Goal: Task Accomplishment & Management: Manage account settings

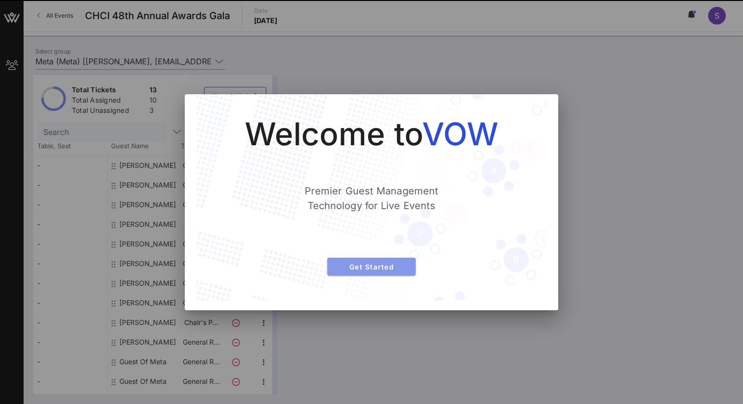
click at [354, 268] on span "Get Started" at bounding box center [371, 267] width 73 height 8
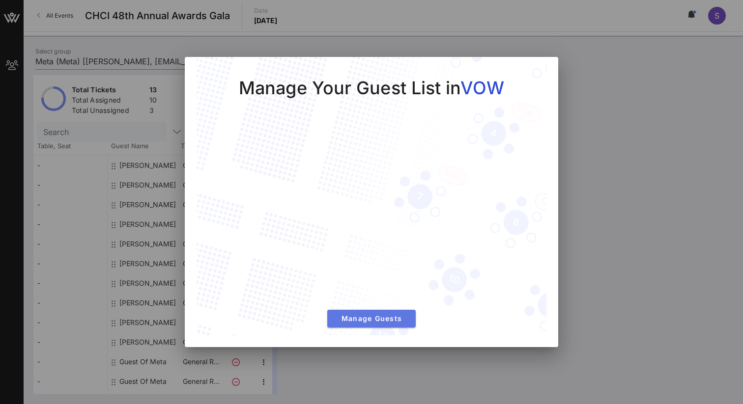
click at [362, 316] on span "Manage Guests" at bounding box center [371, 318] width 73 height 8
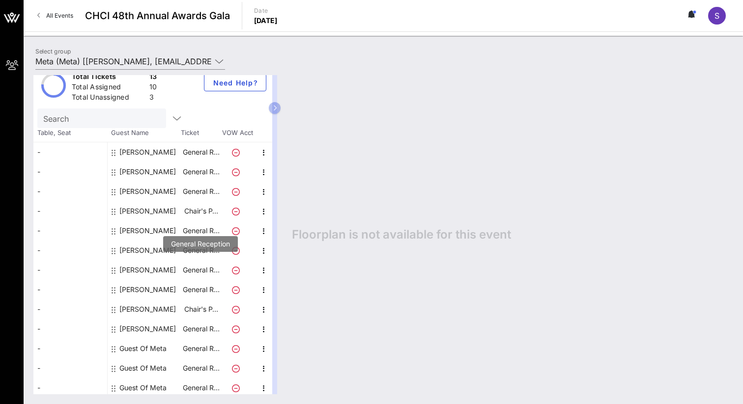
scroll to position [16, 0]
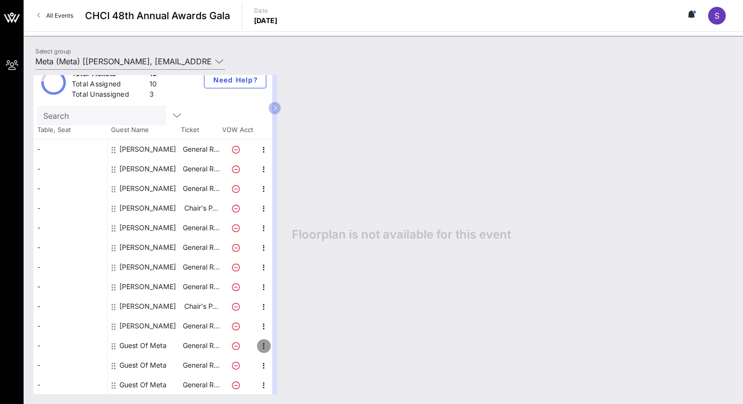
click at [258, 343] on icon "button" at bounding box center [264, 346] width 12 height 12
click at [287, 349] on div "Edit" at bounding box center [289, 349] width 20 height 8
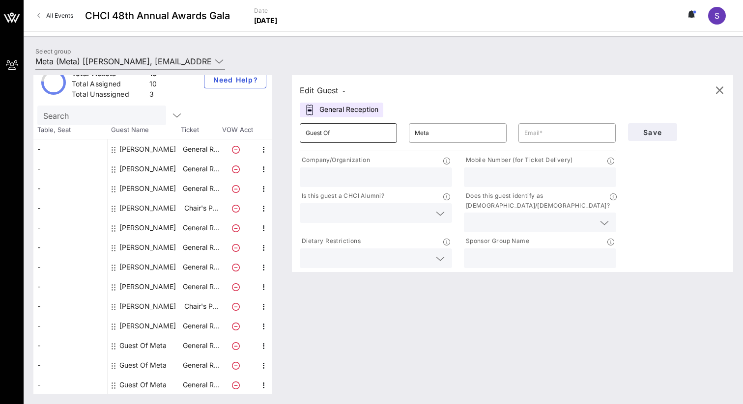
click at [355, 131] on input "Guest Of" at bounding box center [348, 133] width 85 height 16
click at [357, 133] on input "Guest Of" at bounding box center [348, 133] width 85 height 16
click at [356, 131] on input "Guest Of" at bounding box center [348, 133] width 85 height 16
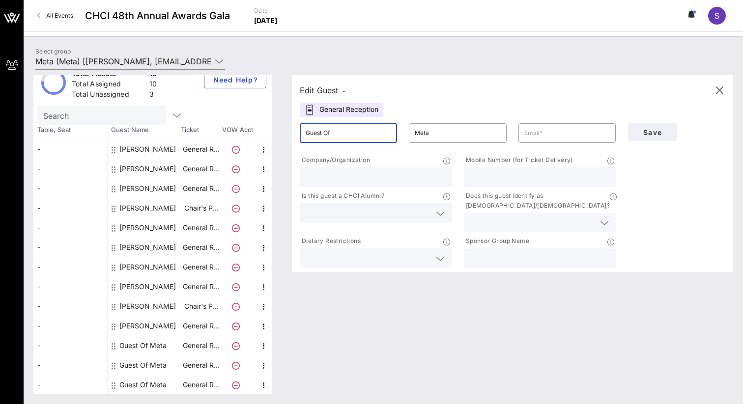
click at [356, 131] on input "Guest Of" at bounding box center [348, 133] width 85 height 16
type input "[PERSON_NAME]"
type input "G"
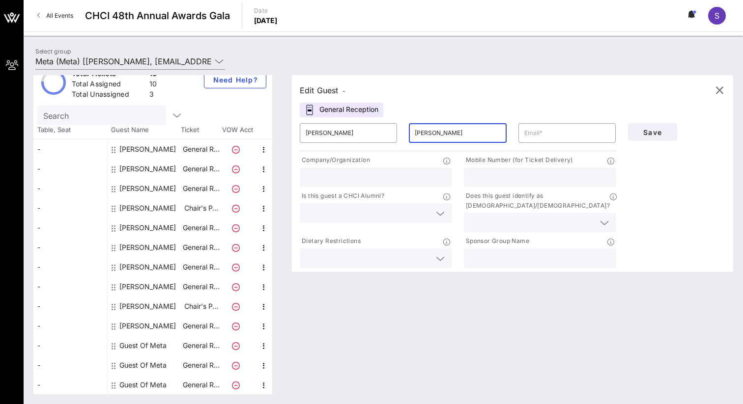
type input "[PERSON_NAME]"
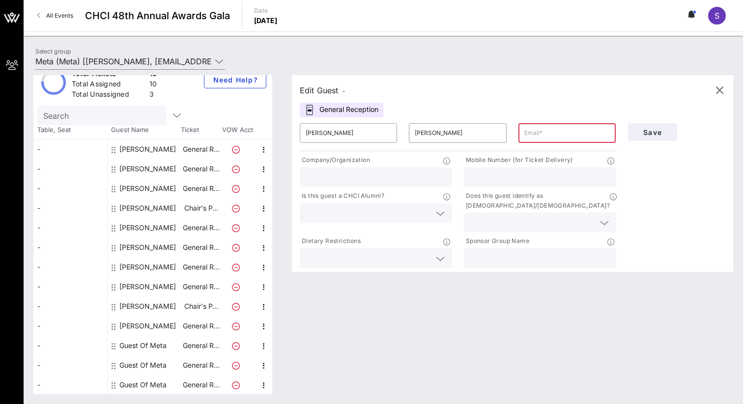
paste input "[EMAIL_ADDRESS][DOMAIN_NAME]"
type input "[EMAIL_ADDRESS][DOMAIN_NAME]"
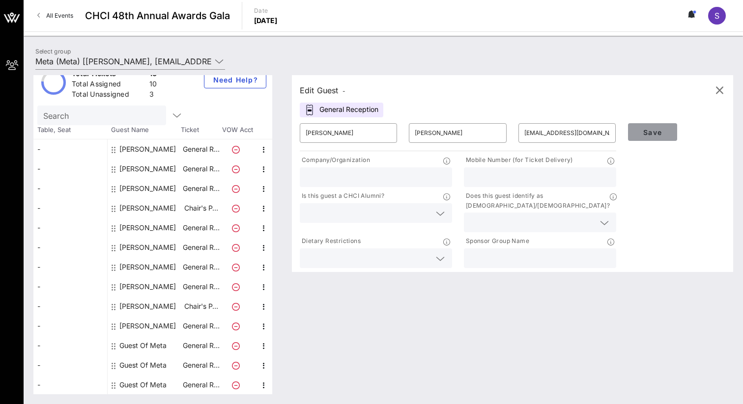
click at [641, 128] on span "Save" at bounding box center [652, 132] width 33 height 8
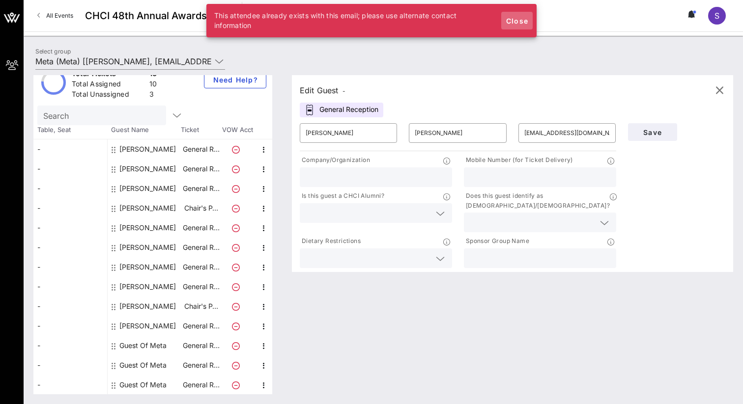
click at [516, 21] on span "Close" at bounding box center [517, 21] width 24 height 8
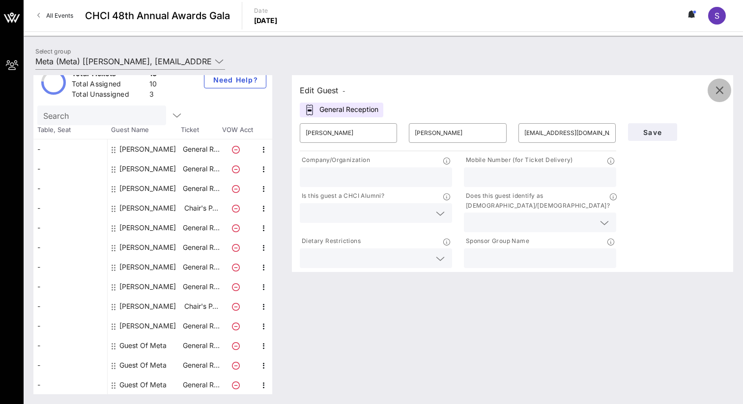
click at [722, 92] on icon "button" at bounding box center [719, 91] width 12 height 12
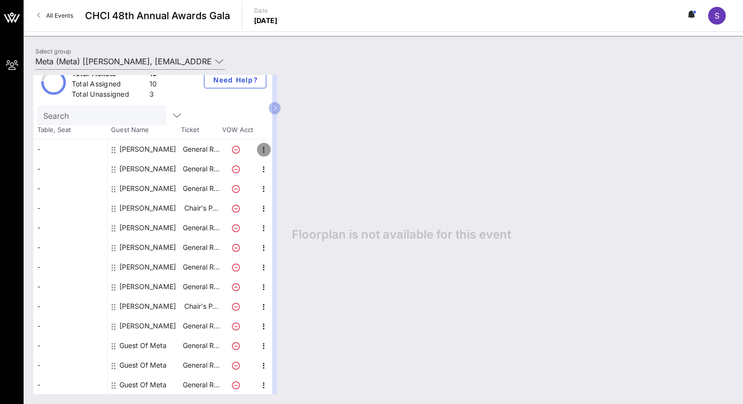
click at [263, 150] on icon "button" at bounding box center [264, 150] width 12 height 12
click at [283, 154] on div "Edit" at bounding box center [289, 152] width 20 height 8
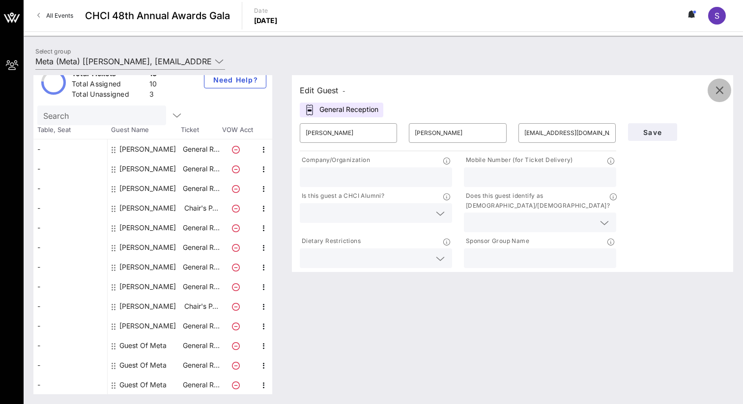
click at [721, 89] on icon "button" at bounding box center [719, 91] width 12 height 12
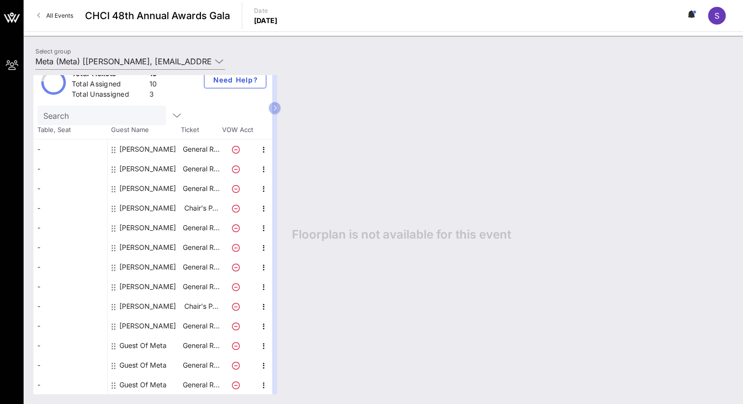
click at [270, 98] on div "Total Tickets 13 Total Assigned 10 Total Unassigned 3 Need Help?" at bounding box center [152, 82] width 239 height 47
click at [278, 106] on button "button" at bounding box center [275, 108] width 12 height 12
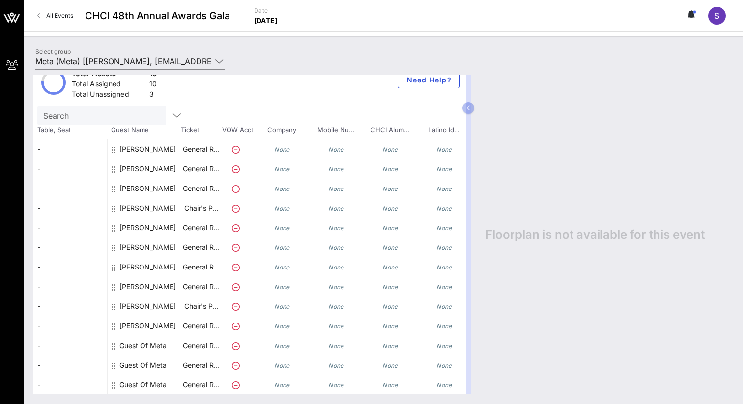
click at [234, 347] on icon at bounding box center [236, 346] width 8 height 8
click at [236, 346] on icon at bounding box center [236, 346] width 8 height 8
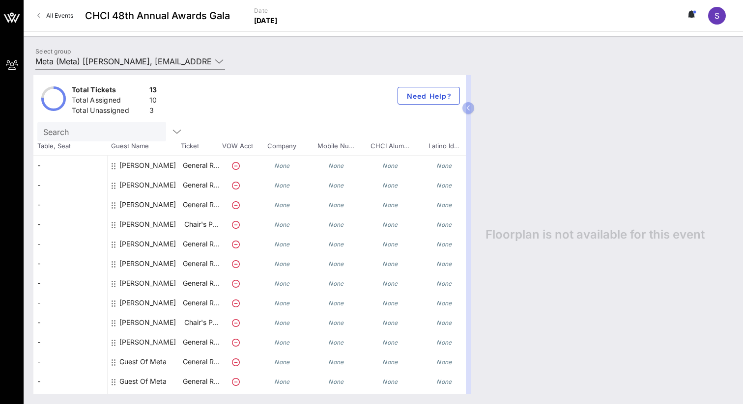
click at [112, 363] on icon at bounding box center [114, 363] width 4 height 8
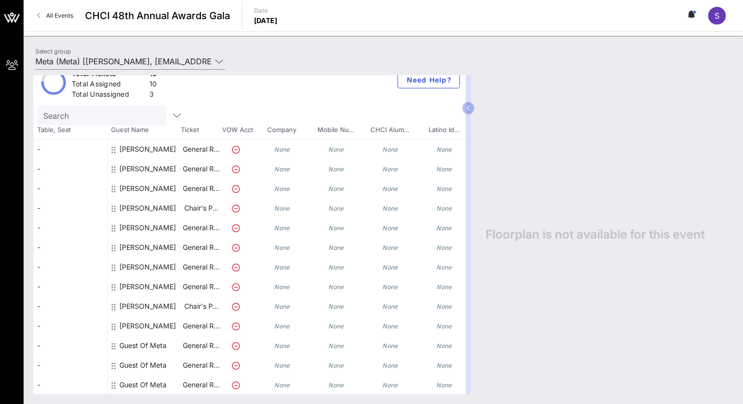
drag, startPoint x: 99, startPoint y: 147, endPoint x: 281, endPoint y: 404, distance: 314.8
click at [281, 404] on div "Total Tickets 13 Total Assigned 10 Total Unassigned 3 Need Help? Search Table, …" at bounding box center [383, 234] width 719 height 339
click at [573, 254] on div "Floorplan is not available for this event" at bounding box center [604, 234] width 257 height 319
click at [115, 344] on div at bounding box center [115, 346] width 6 height 20
click at [112, 351] on div at bounding box center [115, 346] width 6 height 20
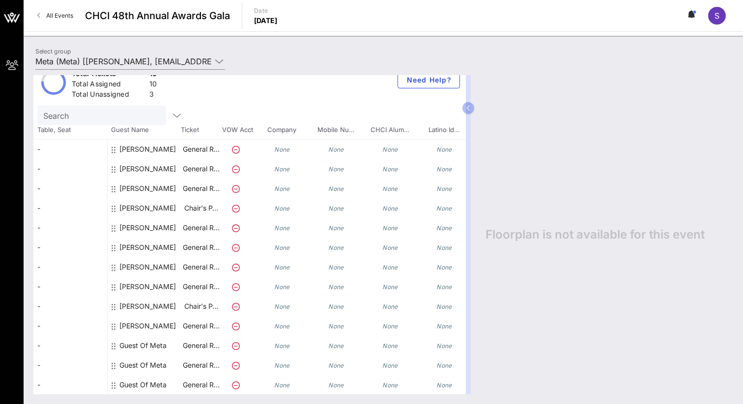
click at [112, 349] on icon at bounding box center [114, 346] width 4 height 8
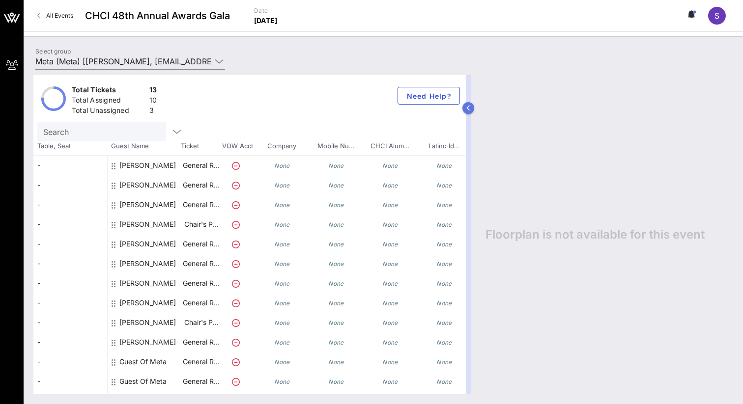
click at [473, 108] on button "button" at bounding box center [468, 108] width 12 height 12
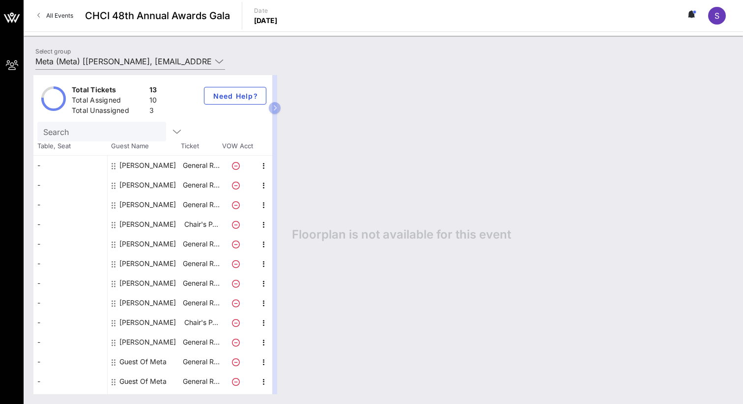
click at [235, 365] on icon at bounding box center [236, 363] width 8 height 8
click at [235, 364] on icon at bounding box center [236, 363] width 8 height 8
click at [235, 362] on icon at bounding box center [236, 363] width 8 height 8
click at [265, 362] on icon "button" at bounding box center [264, 363] width 12 height 12
click at [282, 365] on div "Edit" at bounding box center [289, 366] width 20 height 8
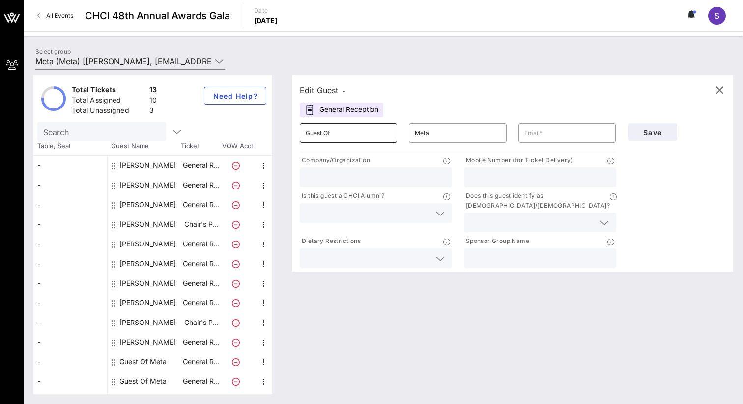
click at [329, 134] on input "Guest Of" at bounding box center [348, 133] width 85 height 16
click at [329, 134] on input "Guest OEf" at bounding box center [348, 133] width 85 height 16
click at [329, 133] on input "Guest OEf" at bounding box center [348, 133] width 85 height 16
type input "[PERSON_NAME]"
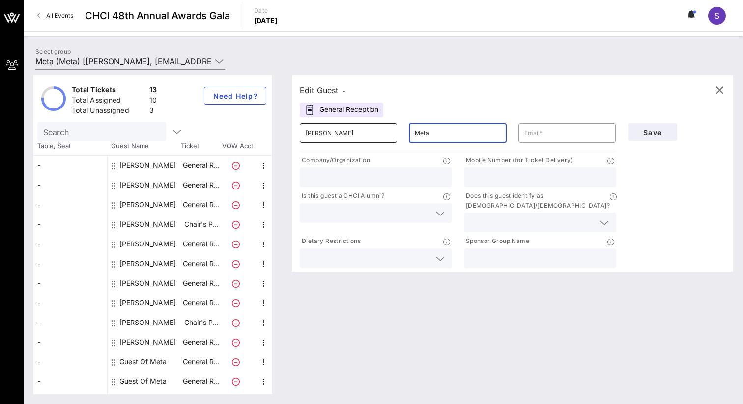
paste input "[EMAIL_ADDRESS][DOMAIN_NAME]"
type input "[EMAIL_ADDRESS][DOMAIN_NAME]"
click at [549, 136] on input "text" at bounding box center [566, 133] width 85 height 16
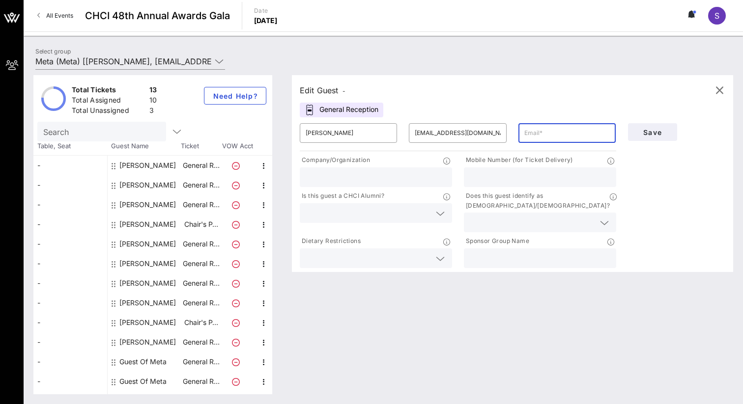
paste input "[EMAIL_ADDRESS][DOMAIN_NAME]"
type input "[EMAIL_ADDRESS][DOMAIN_NAME]"
click at [434, 134] on input "[EMAIL_ADDRESS][DOMAIN_NAME]" at bounding box center [457, 133] width 85 height 16
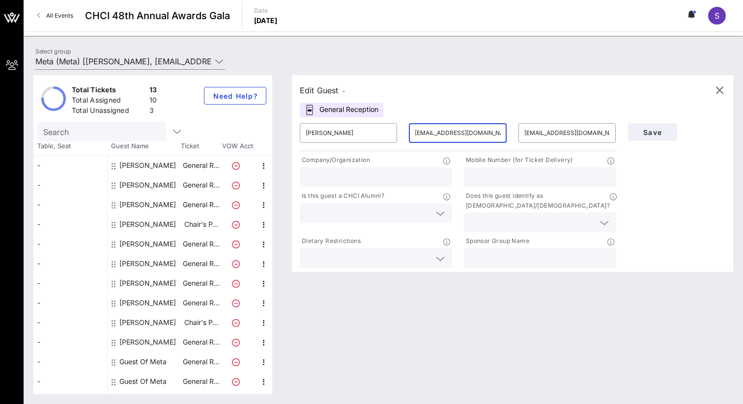
drag, startPoint x: 492, startPoint y: 129, endPoint x: 412, endPoint y: 131, distance: 79.6
click at [412, 131] on div "​ [EMAIL_ADDRESS][DOMAIN_NAME]" at bounding box center [457, 133] width 97 height 20
type input "[PERSON_NAME]"
click at [651, 132] on span "Save" at bounding box center [652, 132] width 33 height 8
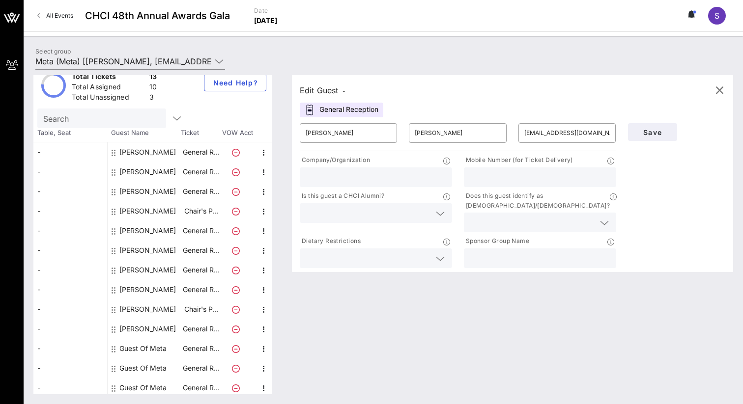
scroll to position [16, 0]
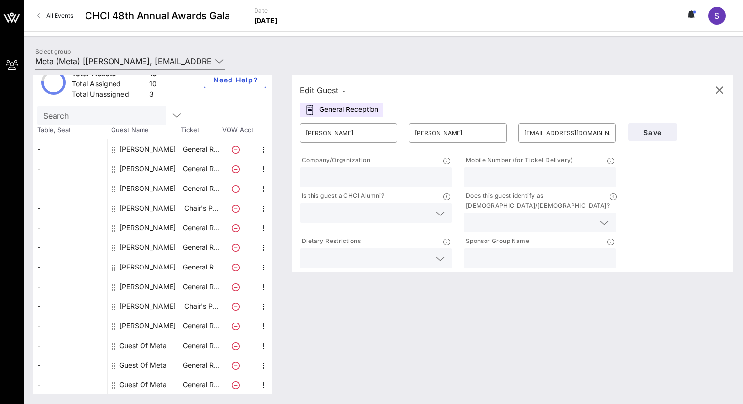
click at [339, 112] on div "General Reception" at bounding box center [342, 110] width 84 height 15
click at [329, 137] on input "[PERSON_NAME]" at bounding box center [348, 133] width 85 height 16
type input "[PERSON_NAME]"
click at [441, 133] on input "[PERSON_NAME]" at bounding box center [457, 133] width 85 height 16
type input "G"
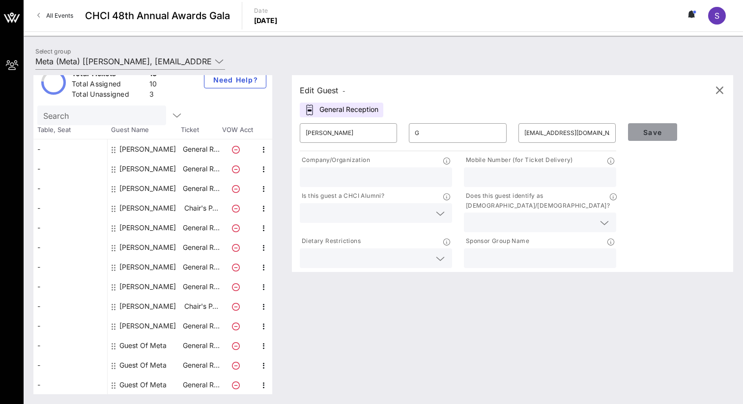
click at [664, 139] on button "Save" at bounding box center [652, 132] width 49 height 18
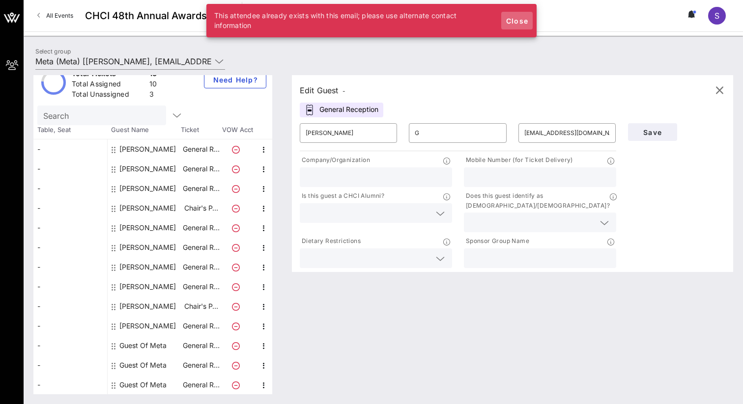
click at [517, 21] on span "Close" at bounding box center [517, 21] width 24 height 8
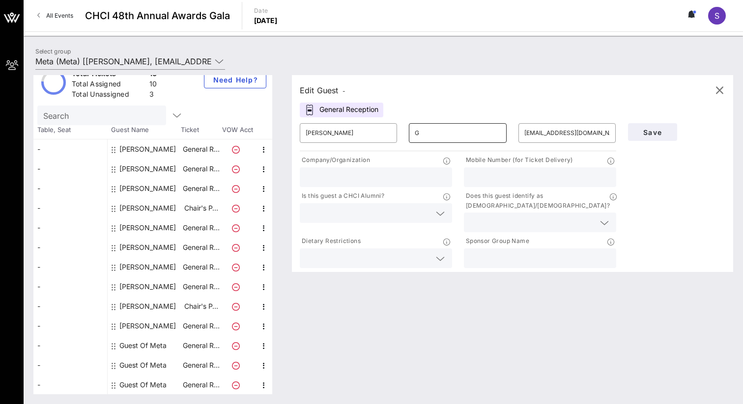
click at [463, 133] on input "G" at bounding box center [457, 133] width 85 height 16
drag, startPoint x: 566, startPoint y: 132, endPoint x: 540, endPoint y: 132, distance: 25.1
click at [540, 132] on input "[EMAIL_ADDRESS][DOMAIN_NAME]" at bounding box center [566, 133] width 85 height 16
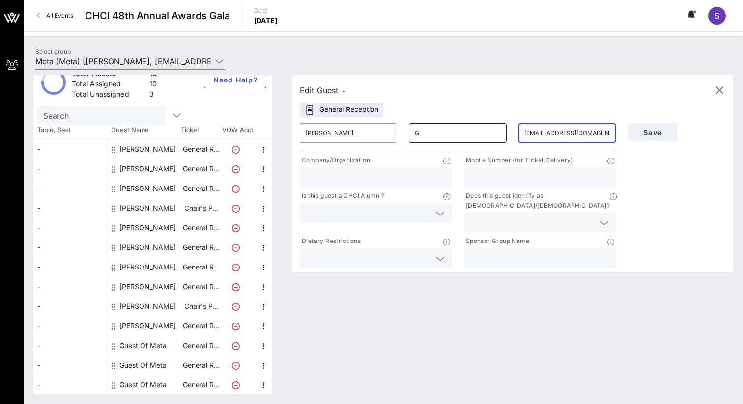
click at [422, 132] on input "G" at bounding box center [457, 133] width 85 height 16
paste input "[PERSON_NAME]"
type input "[PERSON_NAME]"
drag, startPoint x: 583, startPoint y: 132, endPoint x: 573, endPoint y: 132, distance: 10.3
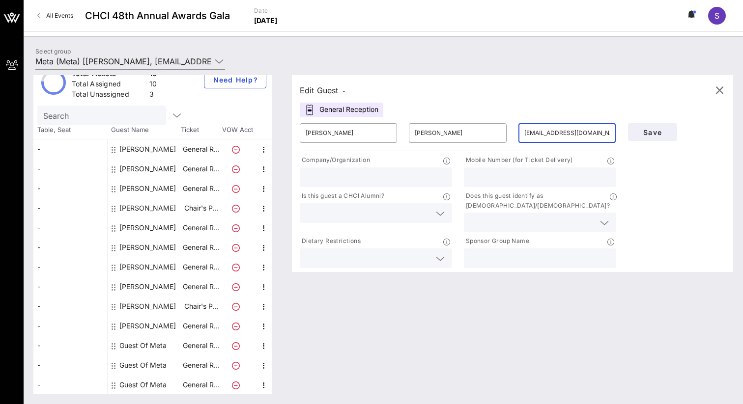
click at [573, 132] on input "[EMAIL_ADDRESS][DOMAIN_NAME]" at bounding box center [566, 133] width 85 height 16
type input "[EMAIL_ADDRESS][DOMAIN_NAME]"
click at [660, 129] on span "Save" at bounding box center [652, 132] width 33 height 8
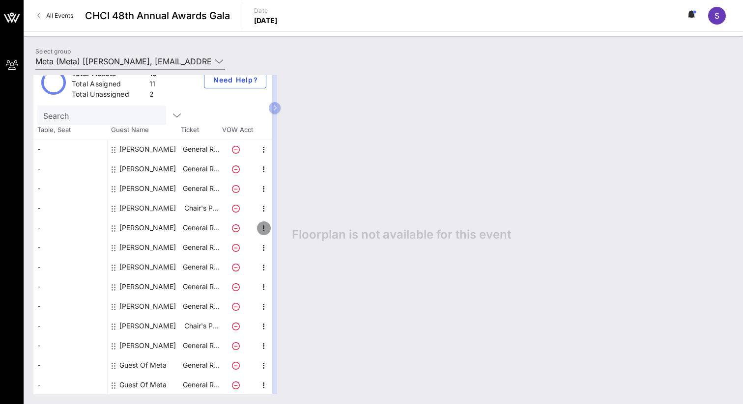
click at [265, 227] on icon "button" at bounding box center [264, 229] width 12 height 12
click at [285, 234] on div "Edit" at bounding box center [289, 231] width 20 height 8
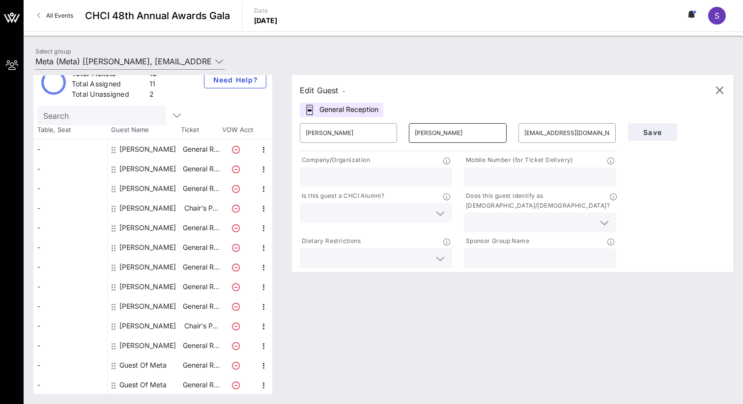
click at [418, 131] on input "[PERSON_NAME]" at bounding box center [457, 133] width 85 height 16
type input "[PERSON_NAME]"
click at [659, 137] on button "Save" at bounding box center [652, 132] width 49 height 18
